Goal: Transaction & Acquisition: Purchase product/service

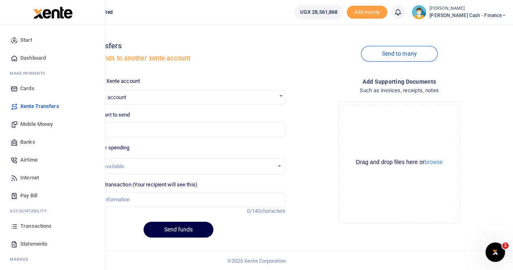
click at [34, 125] on span "Mobile Money" at bounding box center [36, 124] width 32 height 8
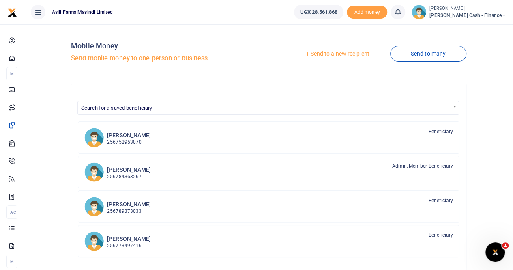
click at [326, 53] on link "Send to a new recipient" at bounding box center [337, 54] width 106 height 15
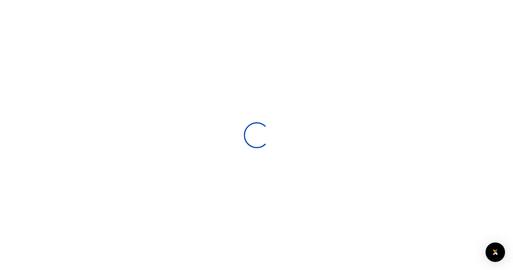
select select
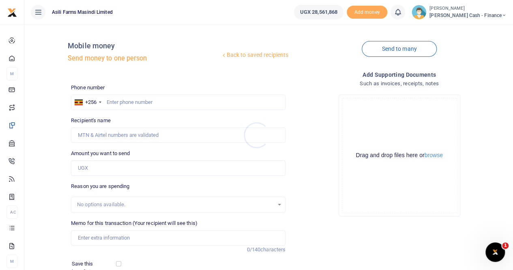
click at [112, 98] on div at bounding box center [256, 135] width 513 height 270
click at [111, 101] on input "text" at bounding box center [178, 101] width 214 height 15
paste input "0789-125888"
drag, startPoint x: 122, startPoint y: 102, endPoint x: 131, endPoint y: 101, distance: 9.4
click at [123, 102] on input "0789-125888" at bounding box center [178, 101] width 214 height 15
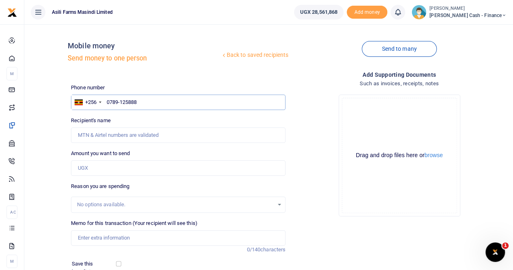
click at [121, 102] on input "0789-125888" at bounding box center [178, 101] width 214 height 15
drag, startPoint x: 121, startPoint y: 103, endPoint x: 129, endPoint y: 101, distance: 8.3
click at [121, 102] on input "0789-125888" at bounding box center [178, 101] width 214 height 15
click at [122, 100] on input "0789-125888" at bounding box center [178, 101] width 214 height 15
click at [120, 101] on input "0789-125888" at bounding box center [178, 101] width 214 height 15
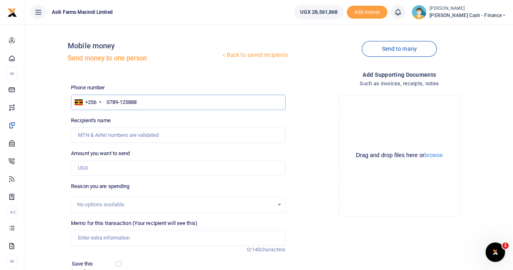
type input "0789125888"
type input "Adams Wadada"
type input "0789125888"
click at [107, 132] on input "Found" at bounding box center [178, 134] width 214 height 15
click at [150, 137] on input "Found" at bounding box center [178, 134] width 214 height 15
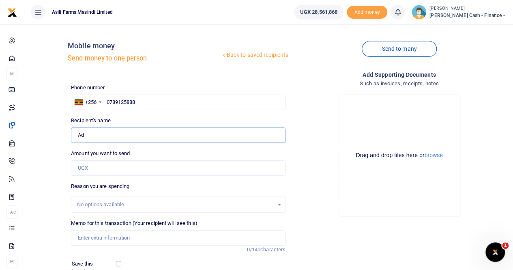
type input "A"
drag, startPoint x: 148, startPoint y: 104, endPoint x: 105, endPoint y: 101, distance: 42.3
click at [105, 101] on input "0789125888" at bounding box center [178, 101] width 214 height 15
paste input "789 145888"
click at [117, 102] on input "789 145888" at bounding box center [178, 101] width 214 height 15
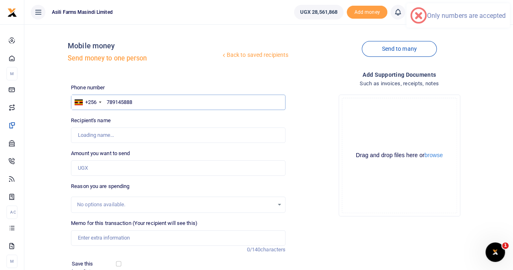
type input "789145888"
click at [101, 135] on input "Found" at bounding box center [178, 134] width 214 height 15
type input "Johnfisher Muganzi"
click at [170, 135] on input "Found" at bounding box center [178, 134] width 214 height 15
click at [96, 233] on input "Memo for this transaction (Your recipient will see this)" at bounding box center [178, 237] width 214 height 15
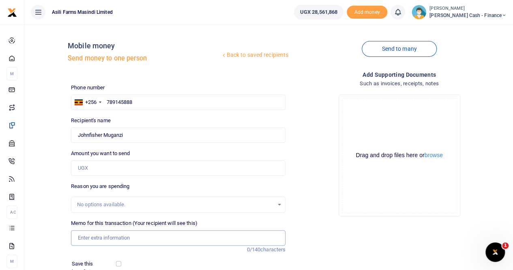
paste input "Facilitation for Transportation Official Trips to Stakeholders"
paste input "Official Visits -Rainbow (X2) -Fischer"
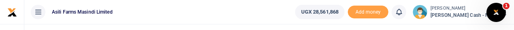
type input "Facilitation for Transportation Official Trips Official Visits -Rainbow (X2) -F…"
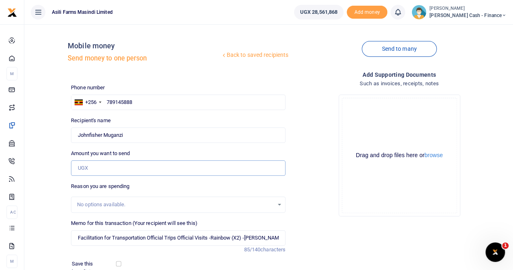
click at [81, 164] on input "Amount you want to send" at bounding box center [178, 167] width 214 height 15
paste input "50,000"
type input "50,000"
click at [434, 155] on button "browse" at bounding box center [433, 155] width 18 height 6
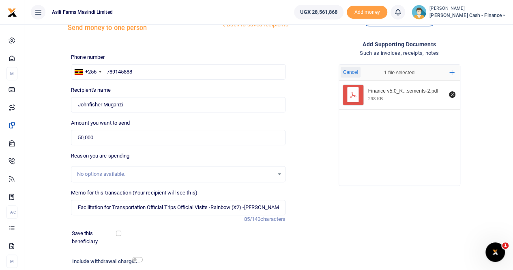
scroll to position [88, 0]
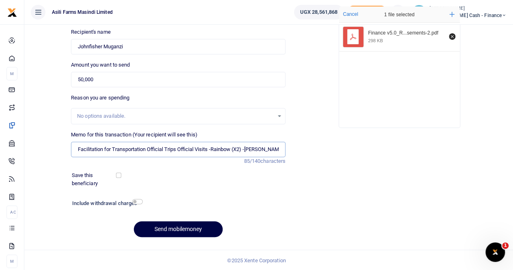
click at [212, 148] on input "Facilitation for Transportation Official Trips Official Visits -Rainbow (X2) -F…" at bounding box center [178, 148] width 214 height 15
click at [238, 150] on input "Facilitation for Transportation Official Trips Official Visits Rainbow (X2) -Fi…" at bounding box center [178, 148] width 214 height 15
click at [236, 148] on input "Facilitation for Transportation Official Trips Official Visits Rainbow 2) -Fisc…" at bounding box center [178, 148] width 214 height 15
click at [238, 150] on input "Facilitation for Transportation Official Trips Official Visits Rainbow 2 -Fisch…" at bounding box center [178, 148] width 214 height 15
type input "Facilitation for Transportation Official Trips Official Visits Rainbow 2 [PERSO…"
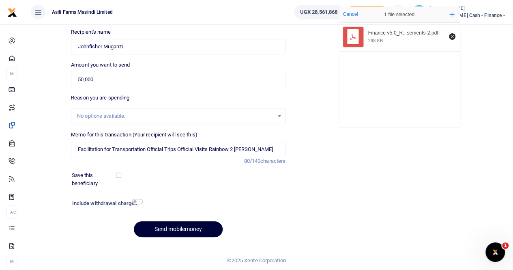
click at [159, 226] on button "Send mobilemoney" at bounding box center [178, 229] width 89 height 16
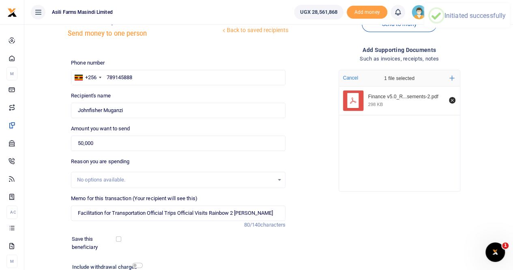
scroll to position [0, 0]
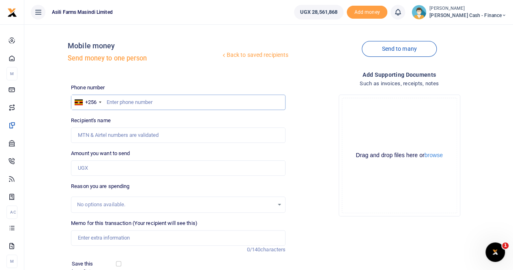
click at [118, 99] on input "text" at bounding box center [178, 101] width 214 height 15
paste input "0784-363267"
click at [120, 101] on input "0784-363267" at bounding box center [178, 101] width 214 height 15
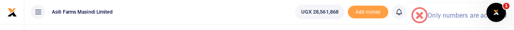
type input "0784363267"
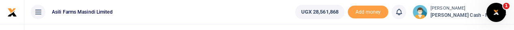
type input "[PERSON_NAME]"
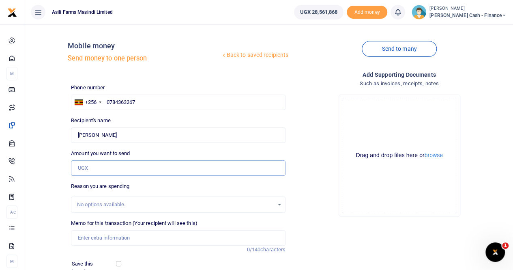
click at [92, 167] on input "Amount you want to send" at bounding box center [178, 167] width 214 height 15
paste input "260,000"
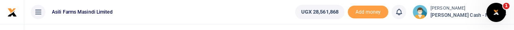
type input "260,000"
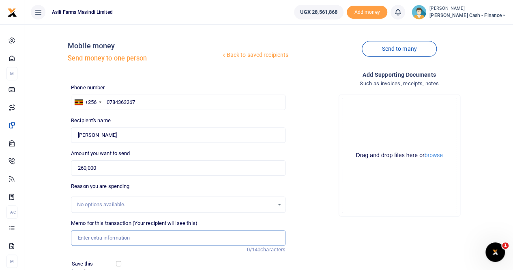
click at [113, 236] on input "Memo for this transaction (Your recipient will see this)" at bounding box center [178, 237] width 214 height 15
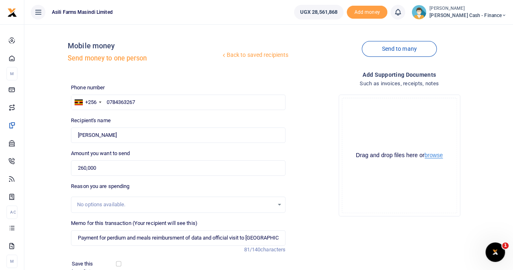
click at [437, 155] on button "browse" at bounding box center [433, 155] width 18 height 6
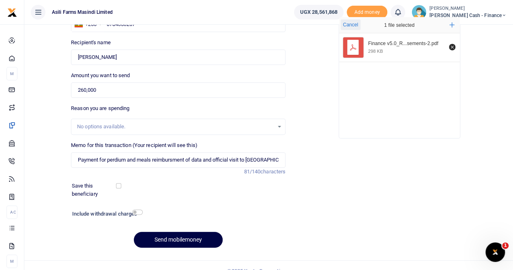
scroll to position [81, 0]
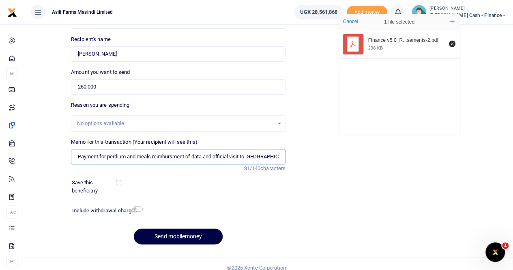
click at [273, 155] on input "Payment for perdium and meals reimbursment of data and official visit to Rainbaw" at bounding box center [178, 156] width 214 height 15
drag, startPoint x: 142, startPoint y: 56, endPoint x: 67, endPoint y: 58, distance: 74.6
click at [67, 58] on div "Back to saved recipients Mobile money Send money to one person Send to many Pho…" at bounding box center [269, 100] width 482 height 301
click at [277, 159] on input "Payment for perdium and meals reimbursment of data and official visit to Rainba…" at bounding box center [178, 156] width 214 height 15
paste input "Dickson Kakuru"
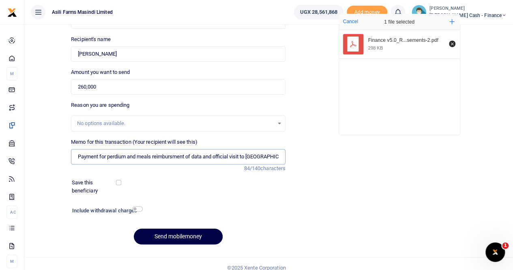
scroll to position [0, 35]
drag, startPoint x: 84, startPoint y: 154, endPoint x: 77, endPoint y: 158, distance: 7.6
click at [77, 158] on input "Payment for perdium and meals reimbursement of data and official visit to Rainb…" at bounding box center [178, 156] width 214 height 15
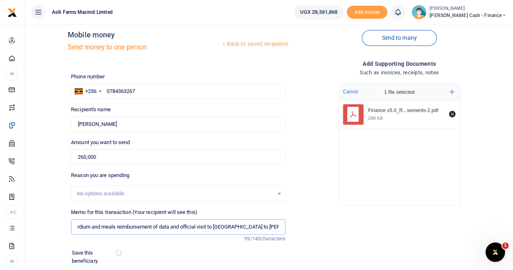
scroll to position [0, 0]
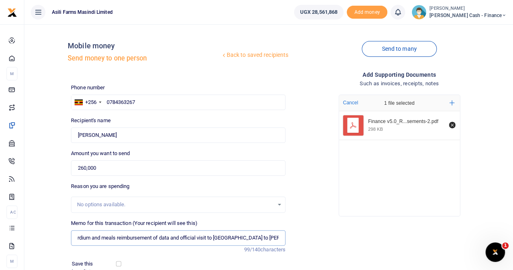
type input "Payment for perdium and meals reimbursement of data and official visit to [GEOG…"
click at [154, 103] on input "0784363267" at bounding box center [178, 101] width 214 height 15
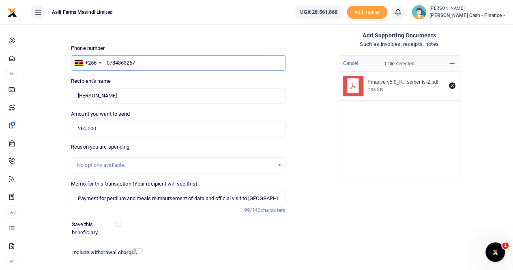
scroll to position [88, 0]
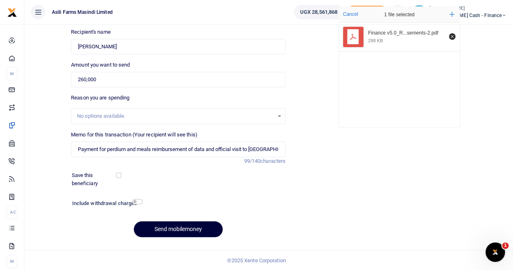
click at [160, 227] on button "Send mobilemoney" at bounding box center [178, 229] width 89 height 16
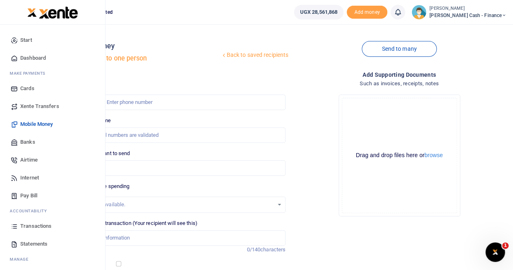
scroll to position [19, 0]
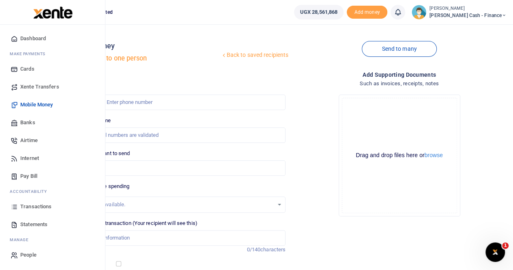
click at [43, 206] on span "Transactions" at bounding box center [35, 206] width 31 height 8
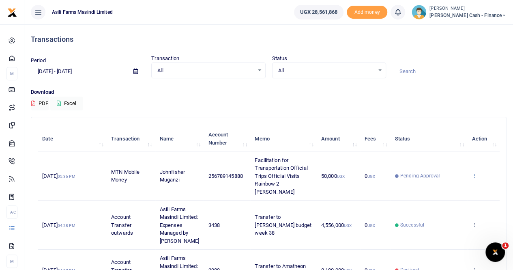
click at [474, 172] on icon at bounding box center [473, 175] width 5 height 6
click at [443, 186] on link "View details" at bounding box center [445, 184] width 64 height 11
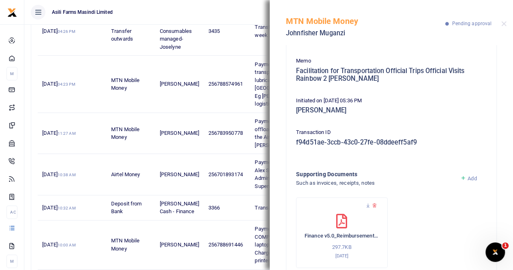
scroll to position [80, 0]
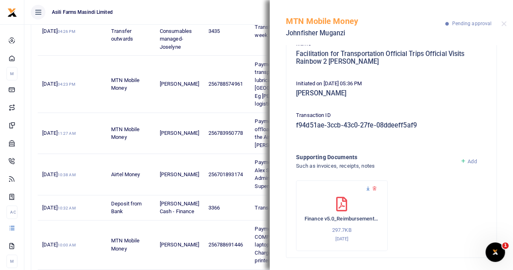
click at [368, 187] on icon at bounding box center [367, 188] width 5 height 5
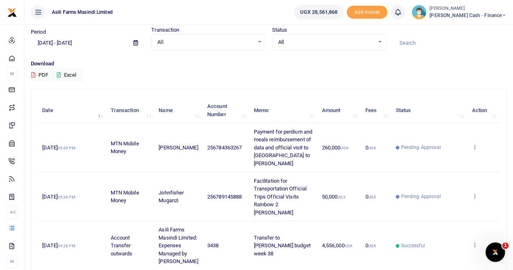
scroll to position [41, 0]
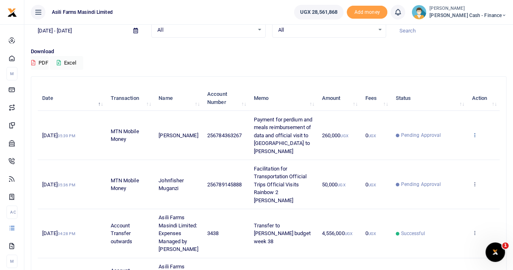
click at [473, 136] on icon at bounding box center [473, 135] width 5 height 6
click at [451, 152] on link "View details" at bounding box center [445, 151] width 64 height 11
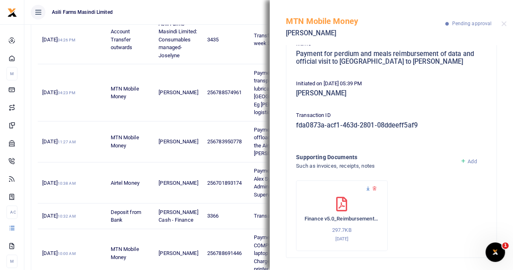
scroll to position [401, 0]
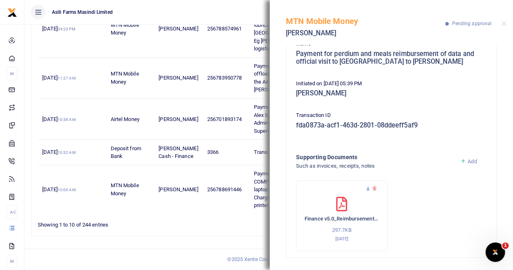
click at [369, 187] on icon at bounding box center [367, 188] width 5 height 5
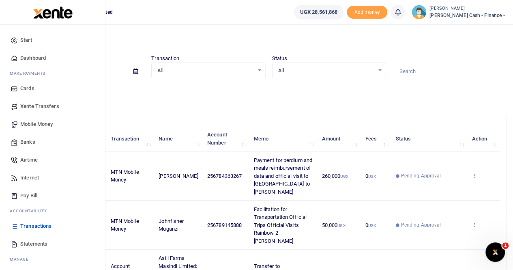
click at [38, 124] on span "Mobile Money" at bounding box center [36, 124] width 32 height 8
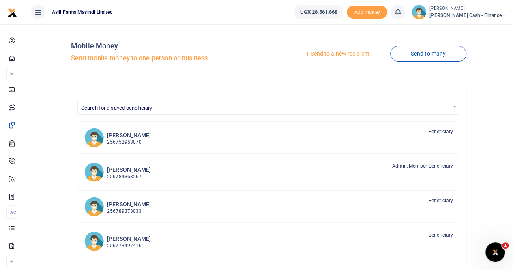
click at [314, 52] on link "Send to a new recipient" at bounding box center [337, 54] width 106 height 15
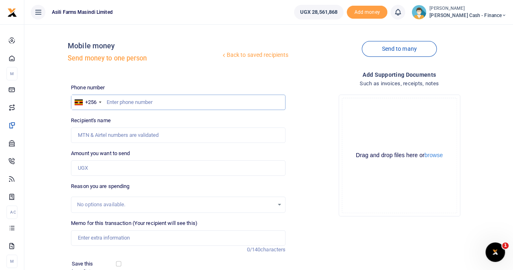
click at [123, 102] on input "text" at bounding box center [178, 101] width 214 height 15
paste input "0782385544"
type input "0782385544"
type input "Oyella Patience"
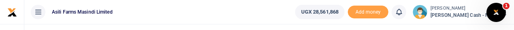
type input "0782385544"
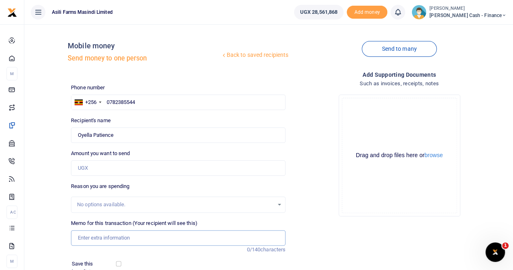
click at [113, 236] on input "Memo for this transaction (Your recipient will see this)" at bounding box center [178, 237] width 214 height 15
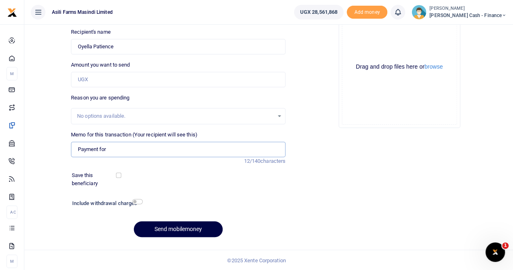
click at [123, 149] on input "Payment for" at bounding box center [178, 148] width 214 height 15
paste input "Food for Salluzo- Guest"
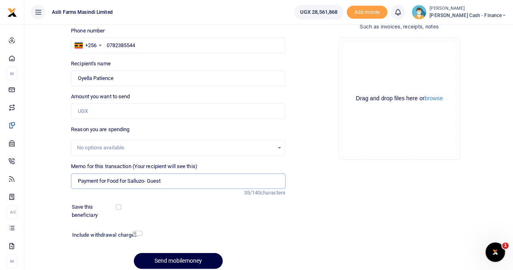
scroll to position [7, 0]
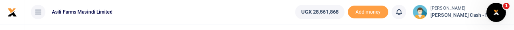
type input "Payment for Food for Salluzo- Guest"
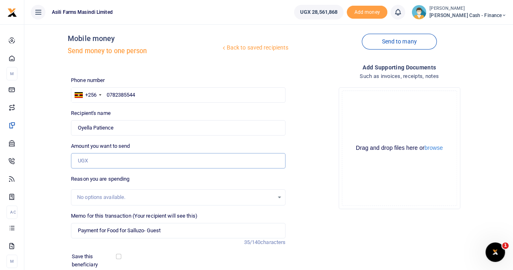
click at [108, 163] on input "Amount you want to send" at bounding box center [178, 160] width 214 height 15
paste input "217,100"
type input "217,100"
click at [438, 150] on button "browse" at bounding box center [433, 148] width 18 height 6
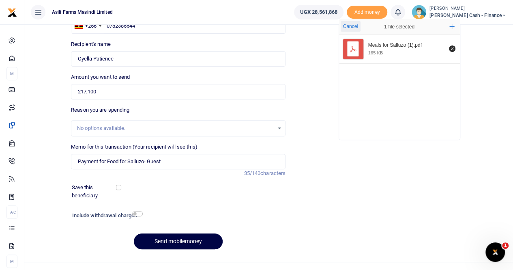
scroll to position [88, 0]
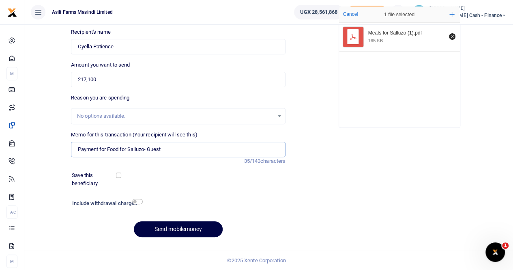
click at [180, 148] on input "Payment for Food for Salluzo- Guest" at bounding box center [178, 148] width 214 height 15
drag, startPoint x: 127, startPoint y: 44, endPoint x: 41, endPoint y: 45, distance: 86.8
click at [41, 45] on div "Back to saved recipients Mobile money Send money to one person Send to many Pho…" at bounding box center [269, 92] width 482 height 301
click at [195, 149] on input "Payment for Food for Salluzo- Guest to" at bounding box center [178, 148] width 214 height 15
paste input "Oyella Patience"
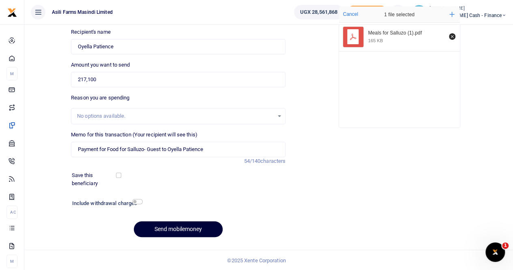
click at [167, 227] on button "Send mobilemoney" at bounding box center [178, 229] width 89 height 16
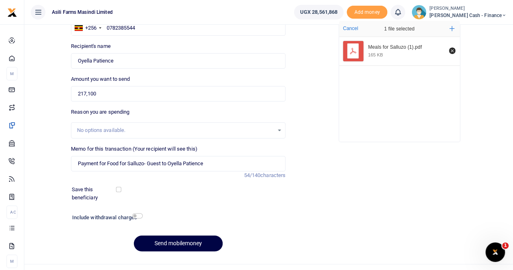
scroll to position [81, 0]
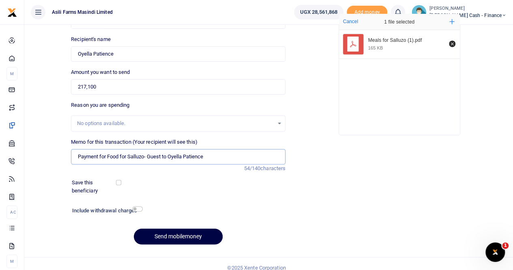
click at [150, 153] on input "Payment for Food for Salluzo- Guest to Oyella Patience" at bounding box center [178, 156] width 214 height 15
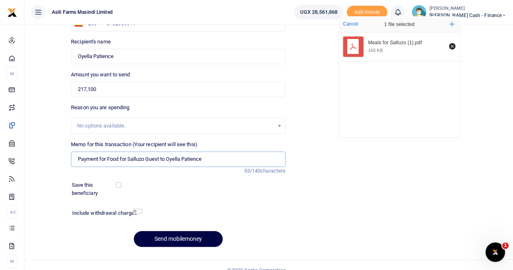
scroll to position [88, 0]
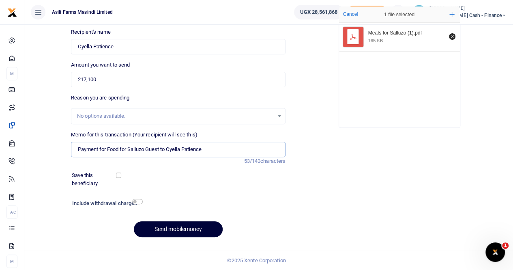
type input "Payment for Food for Salluzo Guest to Oyella Patience"
click at [160, 225] on button "Send mobilemoney" at bounding box center [178, 229] width 89 height 16
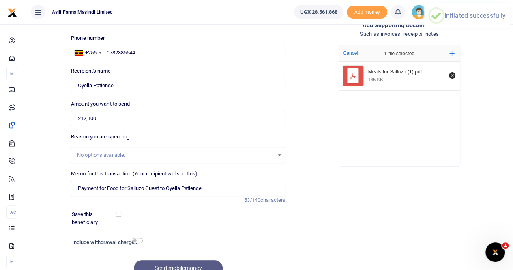
scroll to position [0, 0]
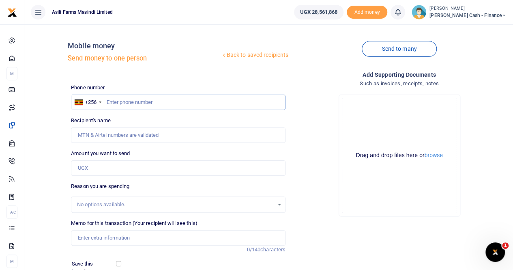
click at [133, 94] on input "text" at bounding box center [178, 101] width 214 height 15
paste input "0782446069"
type input "0782446069"
type input "[PERSON_NAME]"
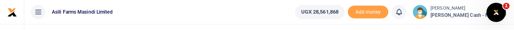
type input "0782446069"
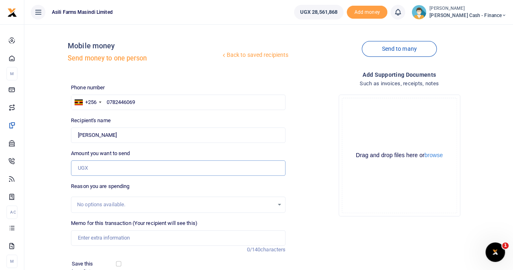
click at [106, 165] on input "Amount you want to send" at bounding box center [178, 167] width 214 height 15
paste input "255,000"
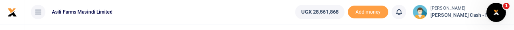
type input "255,000"
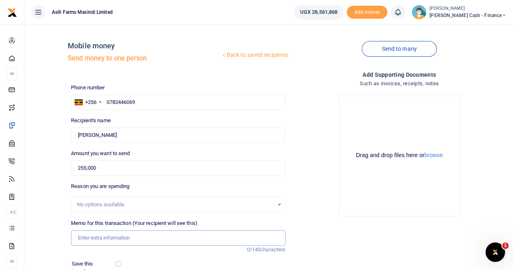
click at [103, 234] on input "Memo for this transaction (Your recipient will see this)" at bounding box center [178, 237] width 214 height 15
paste input "Food for Salluzo- Guest"
click at [146, 239] on input "Food for Salluzo- Guest to" at bounding box center [178, 237] width 214 height 15
paste input "[PERSON_NAME]"
click at [433, 152] on button "browse" at bounding box center [433, 155] width 18 height 6
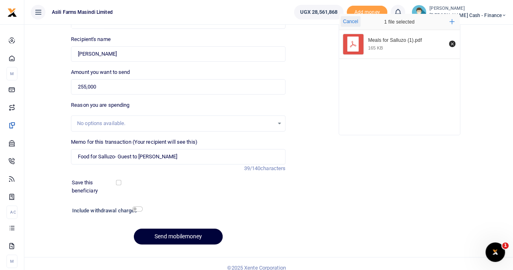
scroll to position [88, 0]
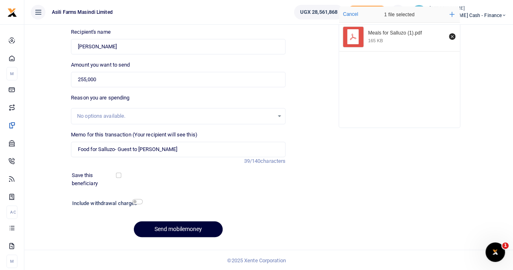
click at [169, 228] on button "Send mobilemoney" at bounding box center [178, 229] width 89 height 16
click at [118, 148] on input "Food for Salluzo- Guest to [PERSON_NAME]" at bounding box center [178, 148] width 214 height 15
type input "Food for Salluzo Guest to [PERSON_NAME]"
click at [158, 227] on button "Send mobilemoney" at bounding box center [178, 229] width 89 height 16
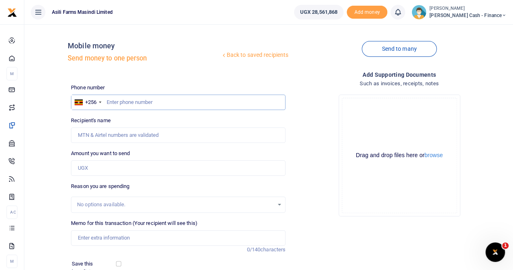
click at [111, 103] on input "text" at bounding box center [178, 101] width 214 height 15
paste input "1003452367"
type input "1003452367"
drag, startPoint x: 149, startPoint y: 104, endPoint x: 98, endPoint y: 102, distance: 50.7
click at [98, 102] on div "+256 Uganda +256 1003452367" at bounding box center [178, 101] width 214 height 15
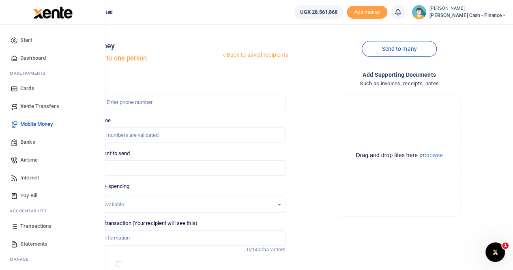
click at [33, 141] on span "Banks" at bounding box center [27, 142] width 15 height 8
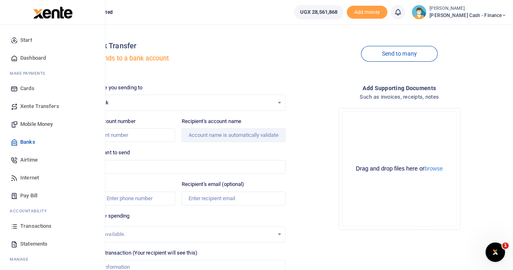
click at [39, 225] on span "Transactions" at bounding box center [35, 226] width 31 height 8
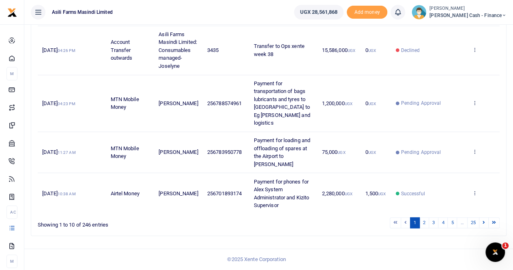
scroll to position [385, 0]
click at [476, 105] on icon at bounding box center [473, 103] width 5 height 6
click at [458, 129] on link "View details" at bounding box center [445, 134] width 64 height 11
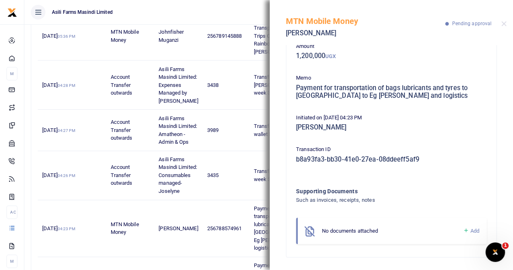
scroll to position [264, 0]
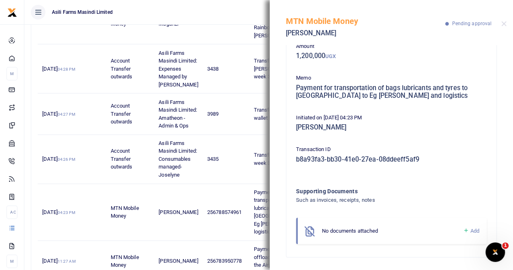
click at [470, 227] on span "Add" at bounding box center [474, 230] width 9 height 6
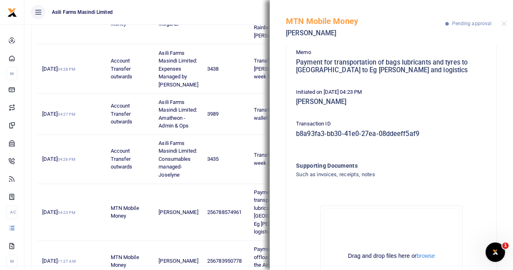
scroll to position [137, 0]
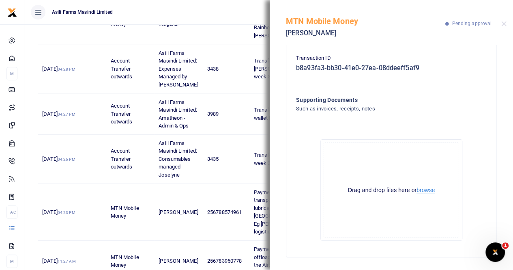
click at [421, 190] on button "browse" at bounding box center [425, 190] width 18 height 6
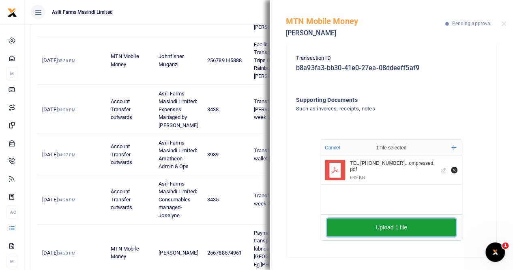
click at [386, 229] on button "Upload 1 file" at bounding box center [391, 227] width 129 height 18
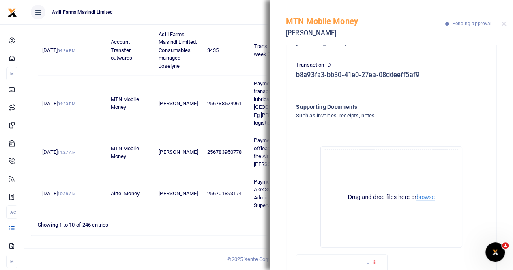
scroll to position [214, 0]
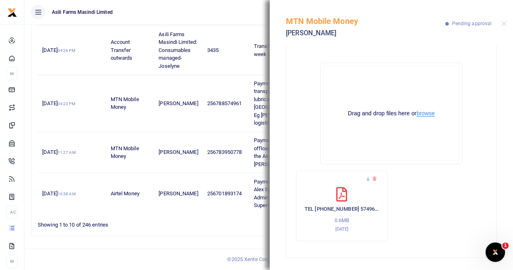
click at [420, 114] on button "browse" at bounding box center [425, 113] width 18 height 6
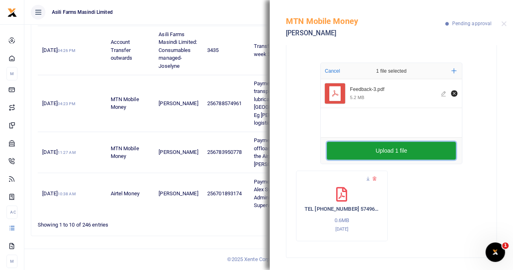
click at [388, 152] on button "Upload 1 file" at bounding box center [391, 150] width 129 height 18
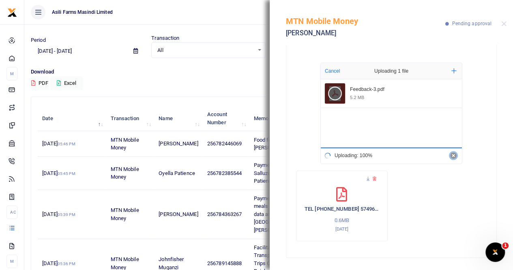
scroll to position [0, 0]
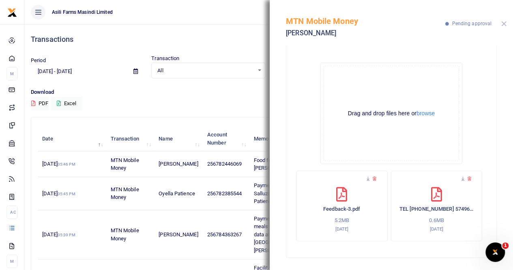
click at [503, 23] on button "Close" at bounding box center [503, 23] width 5 height 5
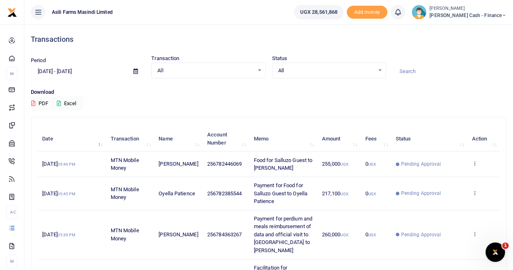
click at [476, 161] on icon at bounding box center [473, 163] width 5 height 6
click at [447, 178] on link "View details" at bounding box center [445, 176] width 64 height 11
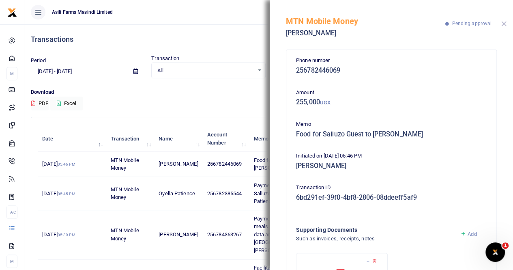
click at [504, 26] on button "Close" at bounding box center [503, 23] width 5 height 5
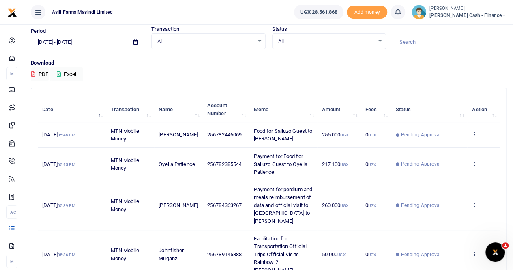
scroll to position [41, 0]
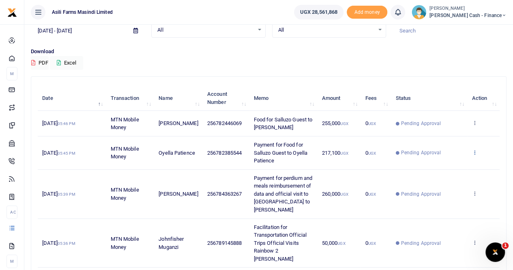
click at [472, 151] on icon at bounding box center [473, 152] width 5 height 6
click at [446, 163] on link "View details" at bounding box center [445, 165] width 64 height 11
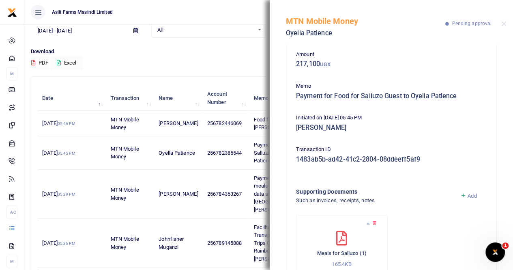
scroll to position [0, 0]
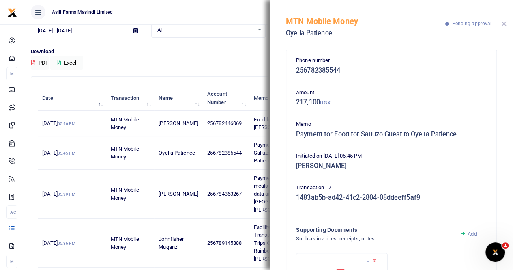
click at [504, 23] on button "Close" at bounding box center [503, 23] width 5 height 5
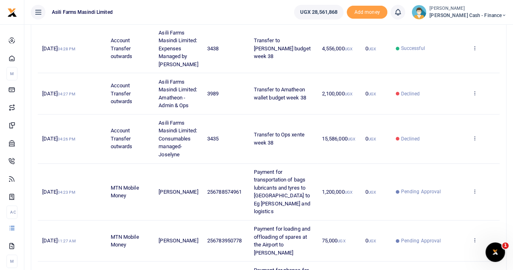
scroll to position [324, 0]
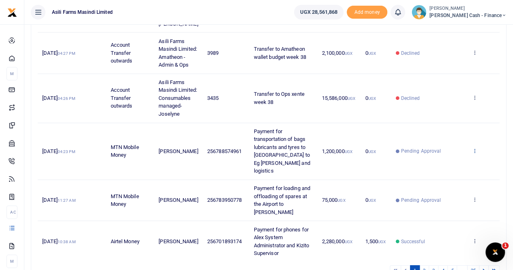
click at [473, 153] on icon at bounding box center [473, 151] width 5 height 6
click at [437, 182] on link "View details" at bounding box center [445, 182] width 64 height 11
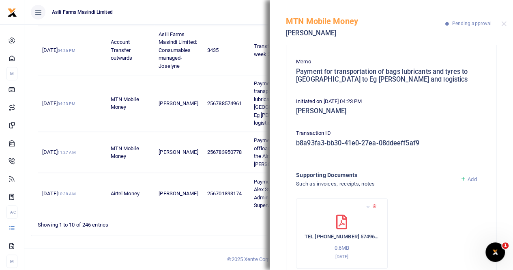
scroll to position [80, 0]
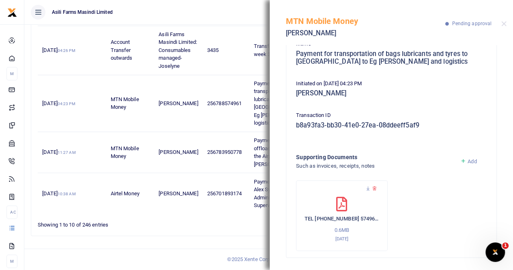
click at [467, 161] on span "Add" at bounding box center [471, 161] width 9 height 6
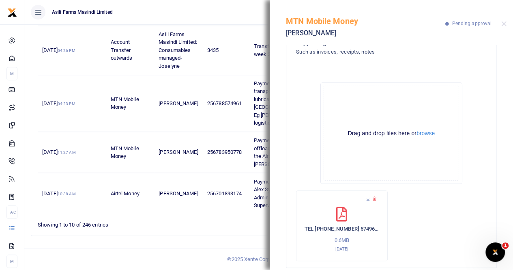
scroll to position [204, 0]
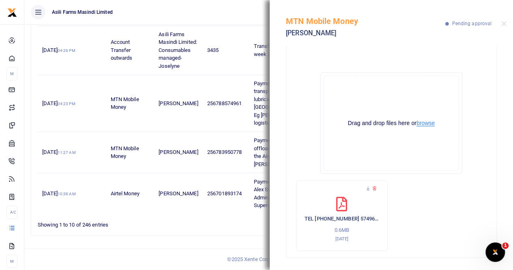
click at [419, 122] on button "browse" at bounding box center [425, 123] width 18 height 6
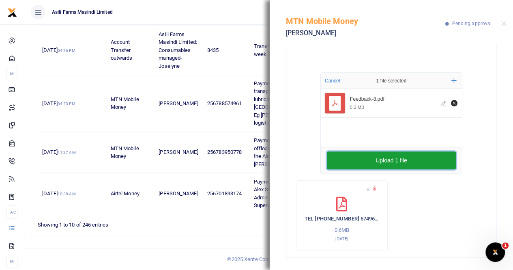
click at [380, 159] on button "Upload 1 file" at bounding box center [391, 160] width 129 height 18
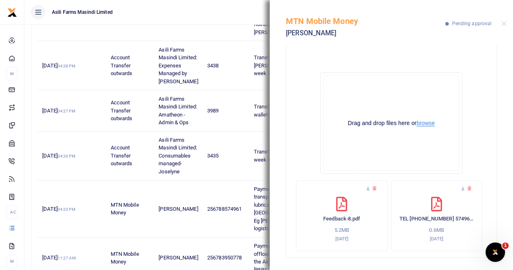
scroll to position [264, 0]
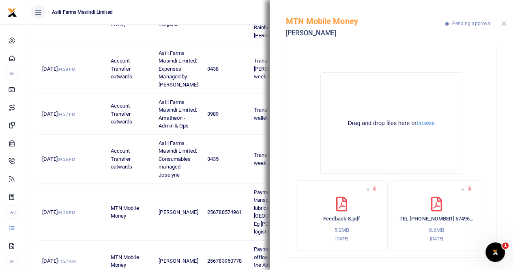
click at [504, 24] on button "Close" at bounding box center [503, 23] width 5 height 5
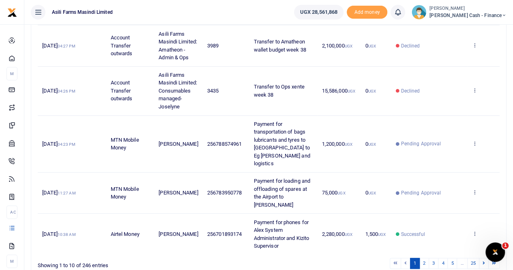
scroll to position [345, 0]
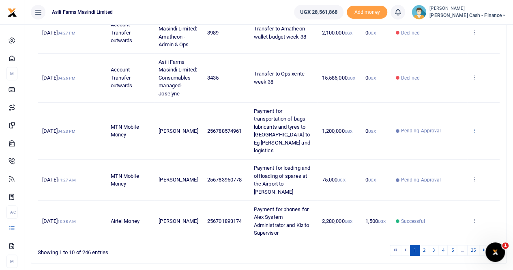
click at [474, 133] on icon at bounding box center [473, 130] width 5 height 6
click at [449, 161] on link "View details" at bounding box center [445, 162] width 64 height 11
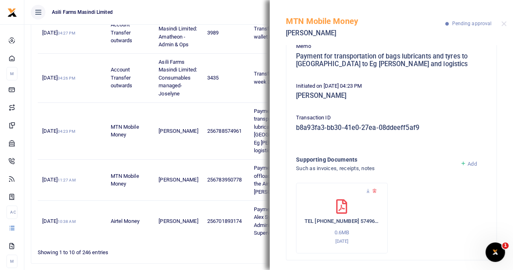
scroll to position [80, 0]
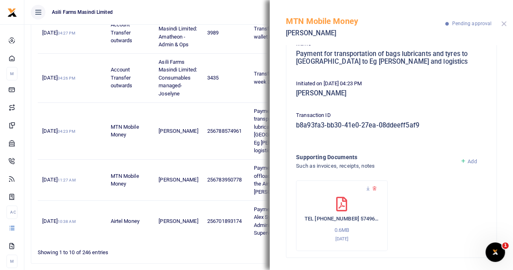
click at [500, 25] on div "MTN Mobile Money Walter Okello Pending approval" at bounding box center [391, 22] width 243 height 45
click at [505, 24] on button "Close" at bounding box center [503, 23] width 5 height 5
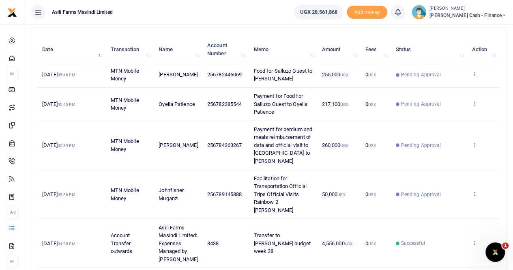
scroll to position [0, 0]
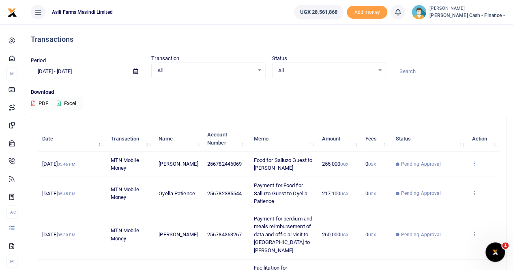
click at [474, 161] on icon at bounding box center [473, 163] width 5 height 6
click at [438, 179] on link "View details" at bounding box center [445, 176] width 64 height 11
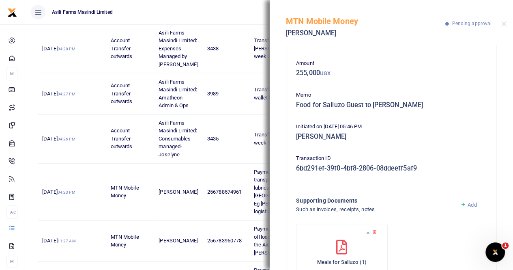
scroll to position [73, 0]
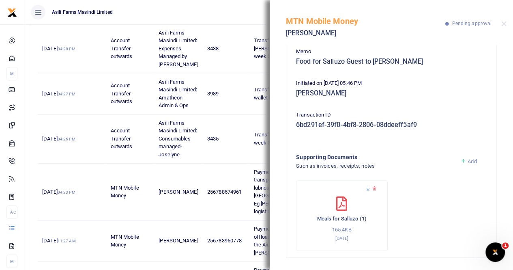
click at [365, 188] on icon at bounding box center [367, 188] width 5 height 5
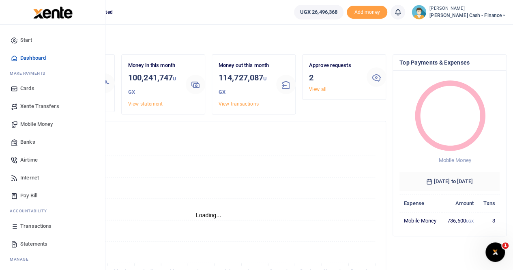
click at [27, 123] on span "Mobile Money" at bounding box center [36, 124] width 32 height 8
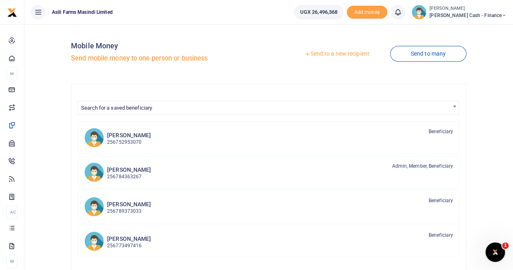
click at [331, 54] on link "Send to a new recipient" at bounding box center [337, 54] width 106 height 15
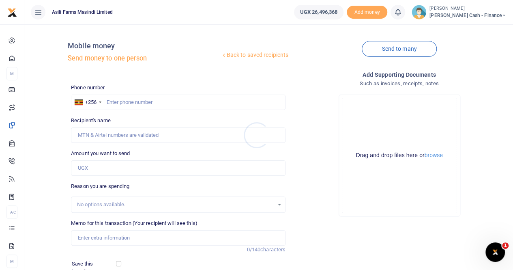
click at [111, 100] on div at bounding box center [256, 135] width 513 height 270
click at [111, 100] on input "text" at bounding box center [178, 101] width 214 height 15
paste input "Per diem for Bongomin and [PERSON_NAME]"
type input "Per diem for Bongomin and [PERSON_NAME]"
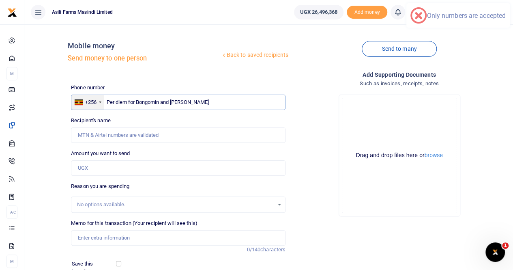
drag, startPoint x: 214, startPoint y: 101, endPoint x: 103, endPoint y: 101, distance: 111.1
click at [103, 101] on div "+256 [GEOGRAPHIC_DATA] +256 Per diem for Bongomin and [PERSON_NAME]" at bounding box center [178, 101] width 214 height 15
click at [95, 235] on input "Memo for this transaction (Your recipient will see this)" at bounding box center [178, 237] width 214 height 15
paste input "Per diem for Bongomin and [PERSON_NAME]"
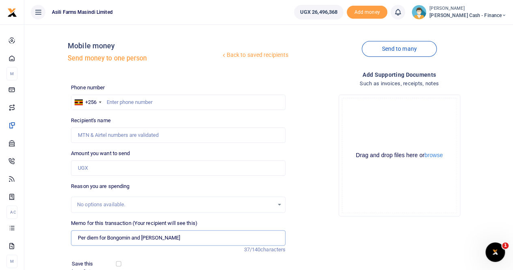
drag, startPoint x: 144, startPoint y: 236, endPoint x: 195, endPoint y: 238, distance: 51.1
click at [195, 238] on input "Per diem for Bongomin and [PERSON_NAME]" at bounding box center [178, 237] width 214 height 15
click at [150, 235] on input "Per diem for Bongomin and" at bounding box center [178, 237] width 214 height 15
paste input "visit and verify land in [GEOGRAPHIC_DATA]"
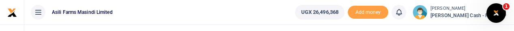
type input "Per diem for [PERSON_NAME] visit and verify land in [GEOGRAPHIC_DATA]"
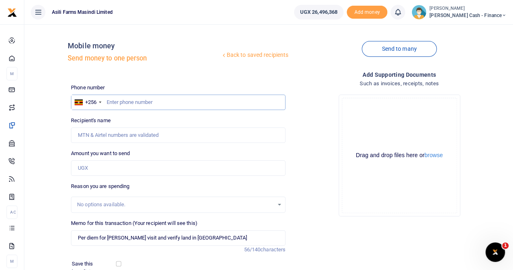
click at [109, 98] on input "text" at bounding box center [178, 101] width 214 height 15
paste input "0782640032"
type input "0782640032"
click at [85, 167] on input "Amount you want to send" at bounding box center [178, 167] width 214 height 15
type input "[PERSON_NAME]"
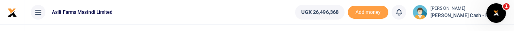
type input "45,000"
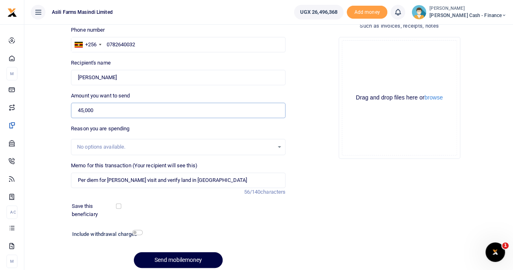
scroll to position [81, 0]
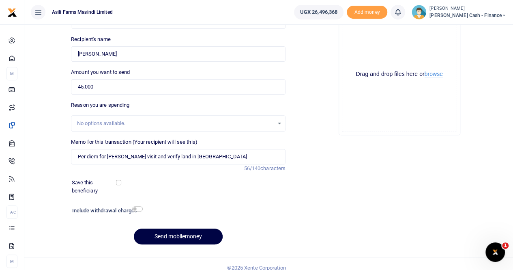
click at [436, 75] on button "browse" at bounding box center [433, 74] width 18 height 6
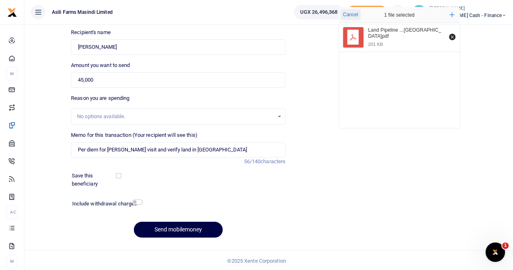
scroll to position [88, 0]
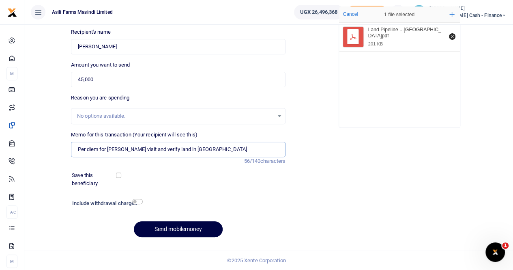
click at [153, 148] on input "Per diem for [PERSON_NAME] visit and verify land in [GEOGRAPHIC_DATA]" at bounding box center [178, 148] width 214 height 15
click at [212, 148] on input "Per diem for [PERSON_NAME] visit to verify land in [GEOGRAPHIC_DATA]" at bounding box center [178, 148] width 214 height 15
type input "Per diem for [PERSON_NAME] visit to verify land in [GEOGRAPHIC_DATA]"
click at [154, 227] on button "Send mobilemoney" at bounding box center [178, 229] width 89 height 16
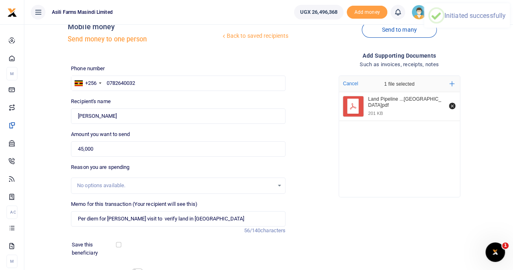
scroll to position [0, 0]
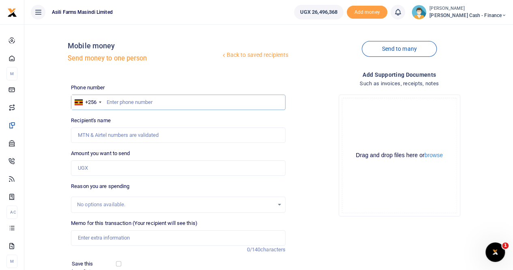
click at [112, 101] on input "text" at bounding box center [178, 101] width 214 height 15
paste input "0789172725"
type input "0789172725"
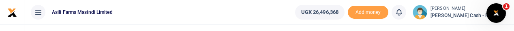
type input "[PERSON_NAME]"
type input "0789172725"
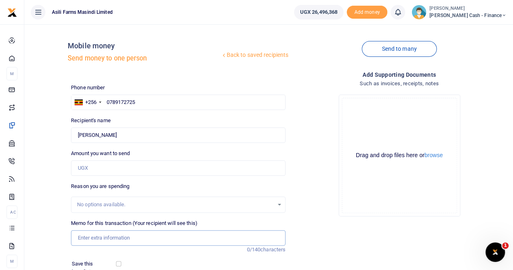
click at [86, 238] on input "Memo for this transaction (Your recipient will see this)" at bounding box center [178, 237] width 214 height 15
paste input "Per diem for Bongomin and [PERSON_NAME]"
click at [177, 236] on input "Per diem for Bongomin and [PERSON_NAME]" at bounding box center [178, 237] width 214 height 15
paste input "team to visit and verify land in [GEOGRAPHIC_DATA]"
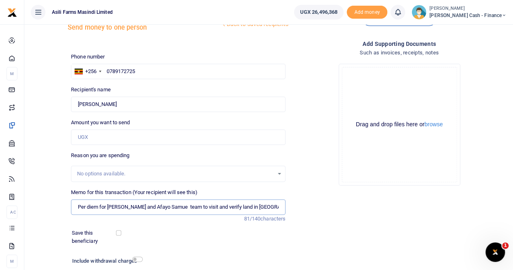
scroll to position [41, 0]
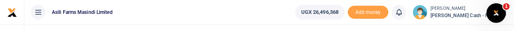
type input "Per diem for [PERSON_NAME] and Afayo Samue team to visit and verify land in [GE…"
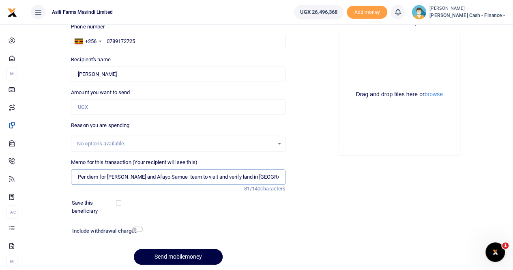
scroll to position [48, 0]
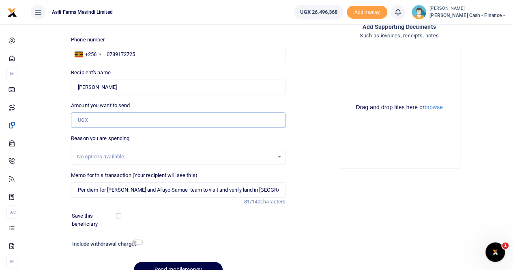
click at [90, 119] on input "Amount you want to send" at bounding box center [178, 119] width 214 height 15
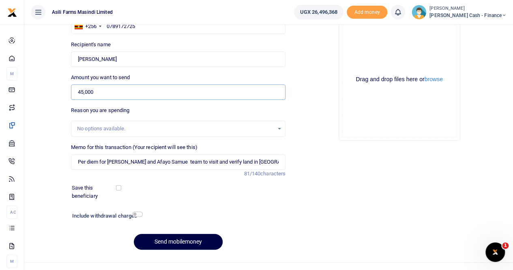
scroll to position [88, 0]
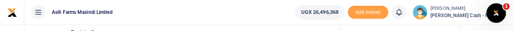
type input "45,000"
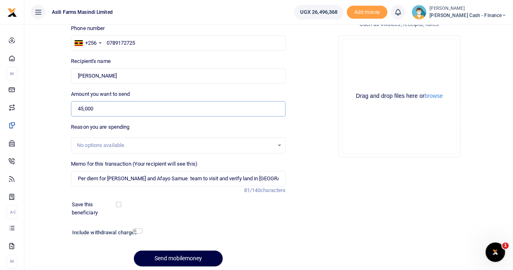
scroll to position [48, 0]
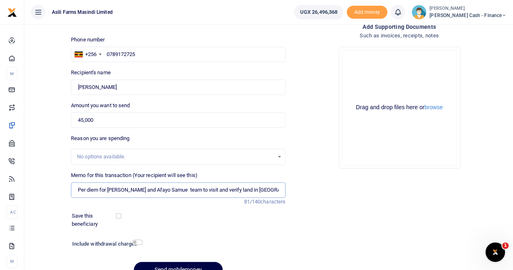
drag, startPoint x: 141, startPoint y: 188, endPoint x: 108, endPoint y: 189, distance: 33.6
click at [108, 189] on input "Per diem for [PERSON_NAME] and Afayo Samue team to visit and verify land in [GE…" at bounding box center [178, 189] width 214 height 15
click at [437, 109] on button "browse" at bounding box center [433, 107] width 18 height 6
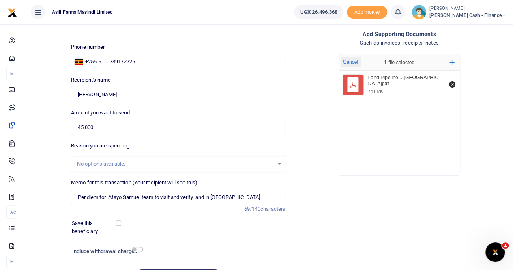
scroll to position [81, 0]
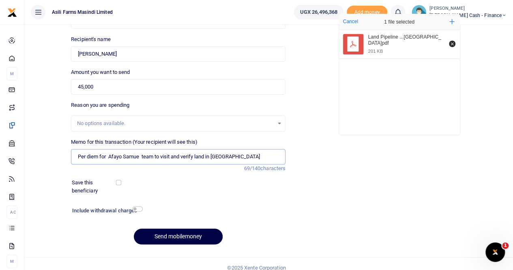
drag, startPoint x: 154, startPoint y: 154, endPoint x: 140, endPoint y: 157, distance: 13.6
click at [140, 157] on input "Per diem for Afayo Samue team to visit and verify land in [GEOGRAPHIC_DATA]" at bounding box center [178, 156] width 214 height 15
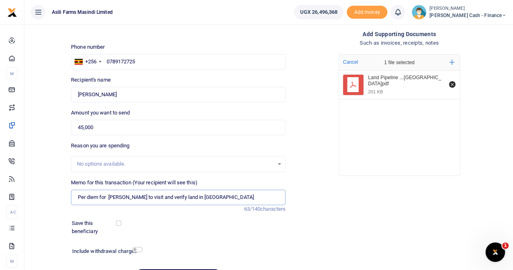
scroll to position [88, 0]
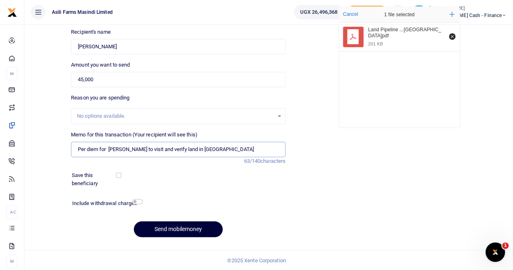
type input "Per diem for [PERSON_NAME] to visit and verify land in [GEOGRAPHIC_DATA]"
click at [169, 227] on button "Send mobilemoney" at bounding box center [178, 229] width 89 height 16
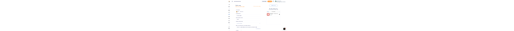
scroll to position [0, 0]
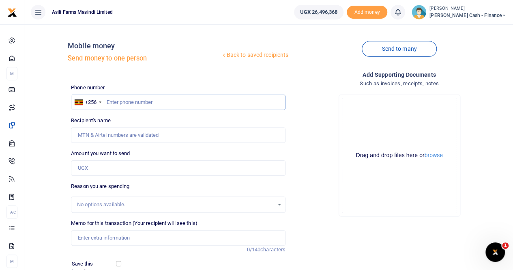
click at [122, 30] on input "text" at bounding box center [178, 101] width 214 height 15
paste input "0772854099"
type input "0772854099"
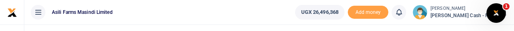
type input "[PERSON_NAME]"
type input "0772854099"
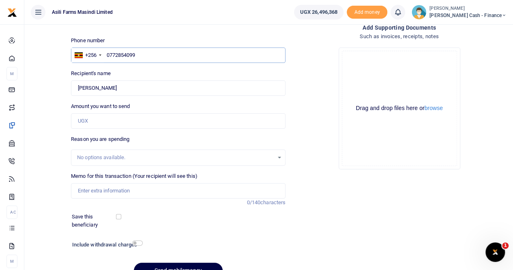
scroll to position [88, 0]
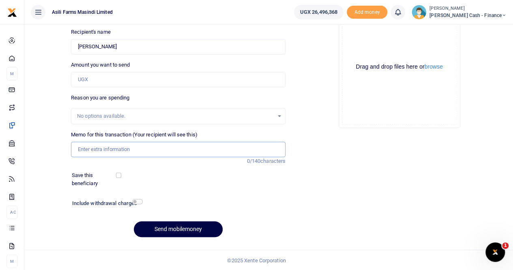
click at [94, 30] on input "Memo for this transaction (Your recipient will see this)" at bounding box center [178, 148] width 214 height 15
paste input "Facilitation for Deputy RDC Kiryandongo & team to visit and verify land in West…"
click at [217, 30] on input "Facilitation for Deputy RDC Kiryandongo & team to visit and verify land in West…" at bounding box center [178, 148] width 214 height 15
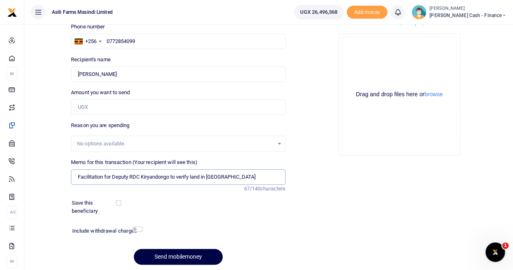
scroll to position [48, 0]
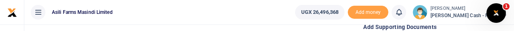
type input "Facilitation for Deputy RDC Kiryandongo to verify land in [GEOGRAPHIC_DATA]"
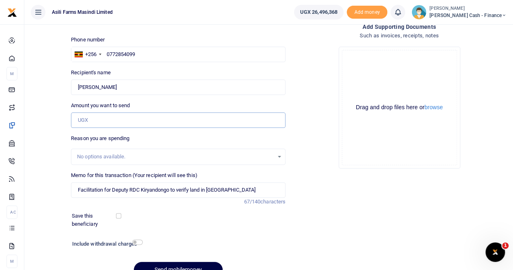
click at [105, 30] on input "Amount you want to send" at bounding box center [178, 119] width 214 height 15
type input "500,000"
click at [77, 30] on input "Facilitation for Deputy RDC Kiryandongo to verify land in [GEOGRAPHIC_DATA]" at bounding box center [178, 189] width 214 height 15
click at [435, 30] on button "browse" at bounding box center [433, 107] width 18 height 6
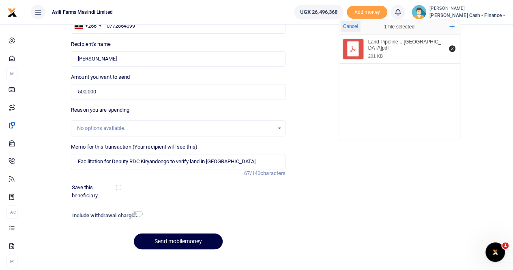
scroll to position [88, 0]
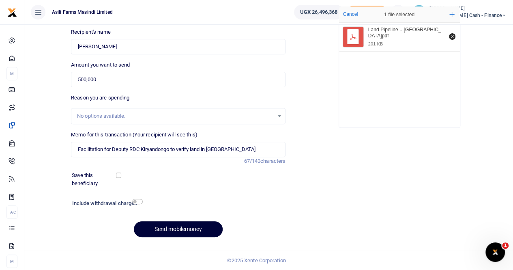
click at [162, 30] on button "Send mobilemoney" at bounding box center [178, 229] width 89 height 16
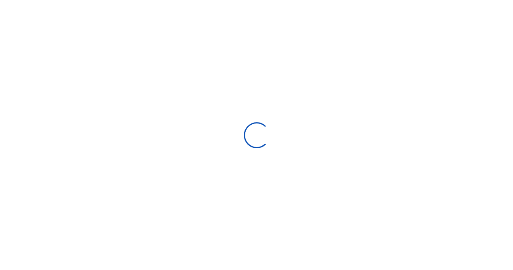
scroll to position [6, 6]
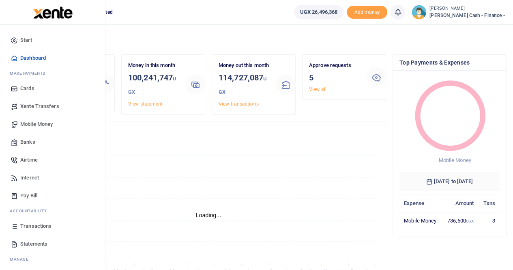
click at [42, 105] on span "Xente Transfers" at bounding box center [39, 106] width 39 height 8
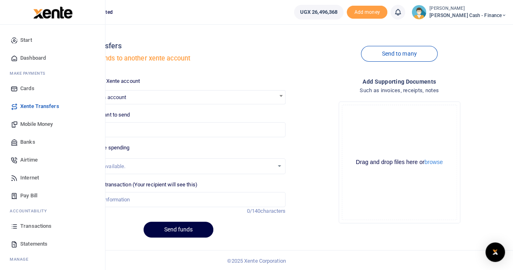
click at [35, 225] on span "Transactions" at bounding box center [35, 226] width 31 height 8
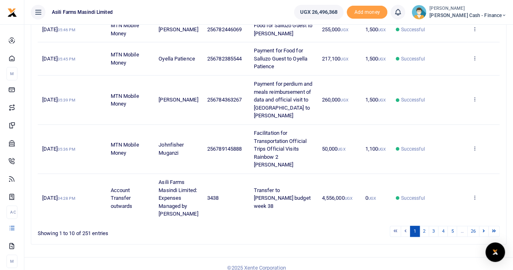
scroll to position [353, 0]
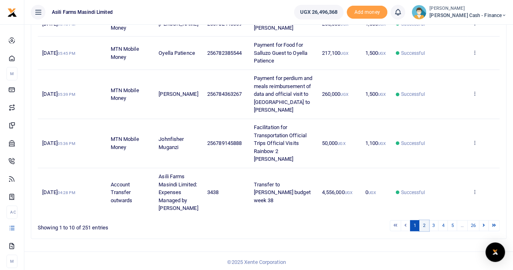
click at [424, 221] on link "2" at bounding box center [424, 225] width 10 height 11
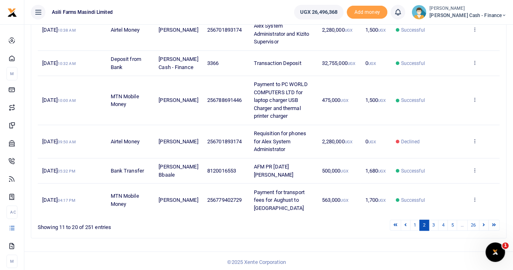
scroll to position [0, 0]
click at [474, 102] on icon at bounding box center [473, 99] width 5 height 6
click at [485, 85] on td "View details Send again" at bounding box center [483, 100] width 32 height 49
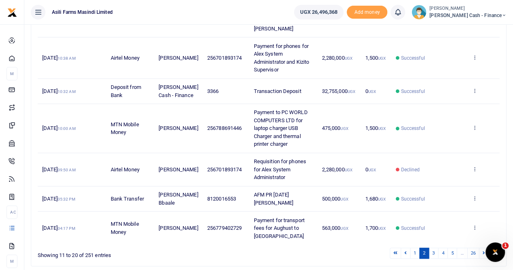
scroll to position [289, 0]
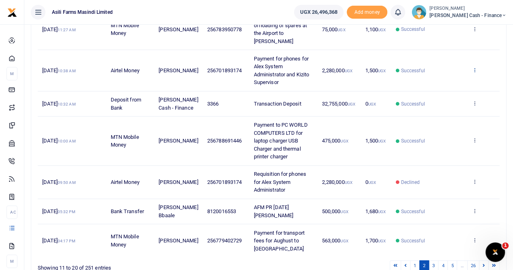
click at [475, 73] on icon at bounding box center [473, 70] width 5 height 6
click at [448, 90] on link "View details" at bounding box center [445, 90] width 64 height 11
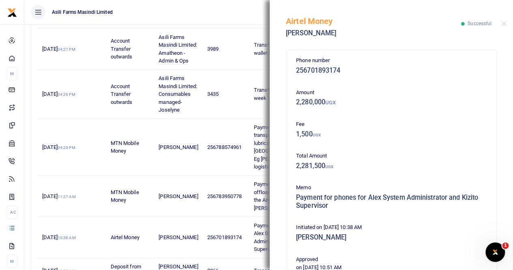
scroll to position [87, 0]
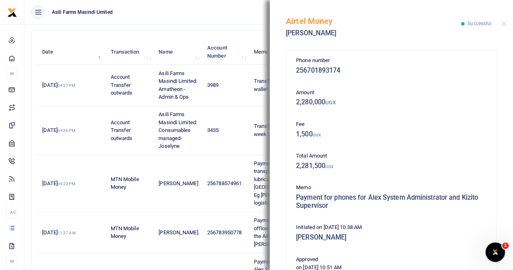
click at [216, 8] on ul "Asili Farms Masindi Limited" at bounding box center [155, 12] width 263 height 24
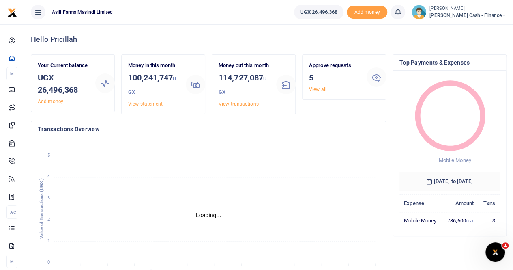
scroll to position [6, 6]
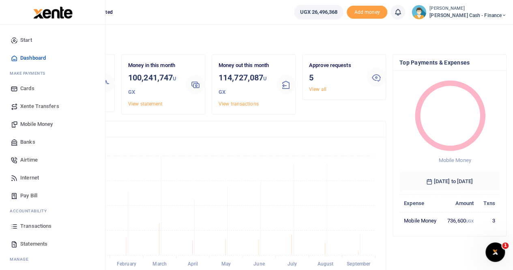
click at [32, 226] on span "Transactions" at bounding box center [35, 226] width 31 height 8
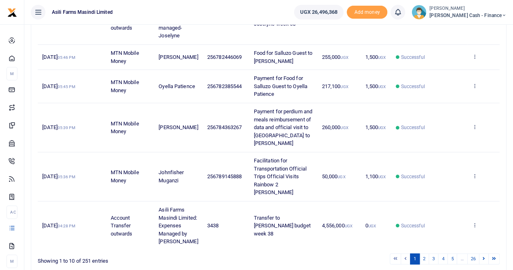
scroll to position [353, 0]
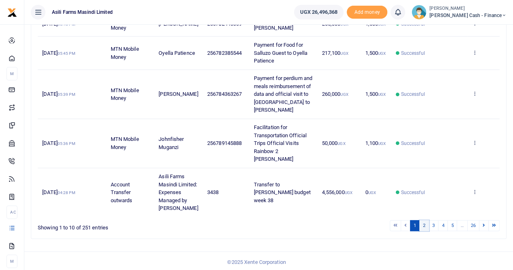
click at [426, 222] on link "2" at bounding box center [424, 225] width 10 height 11
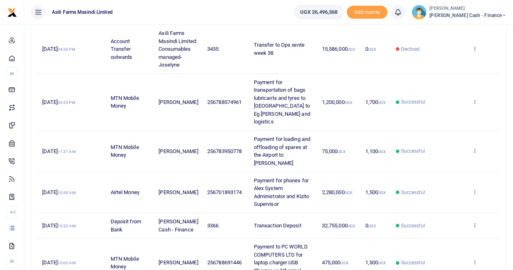
scroll to position [0, 0]
